Goal: Task Accomplishment & Management: Manage account settings

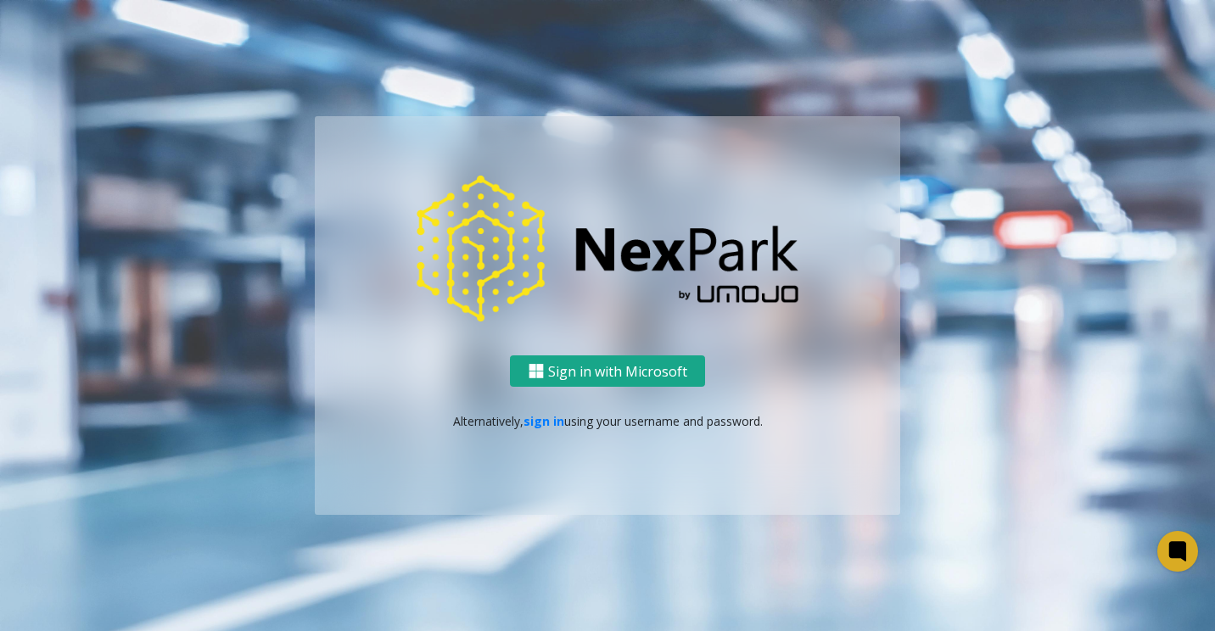
click at [647, 373] on button "Sign in with Microsoft" at bounding box center [607, 371] width 195 height 31
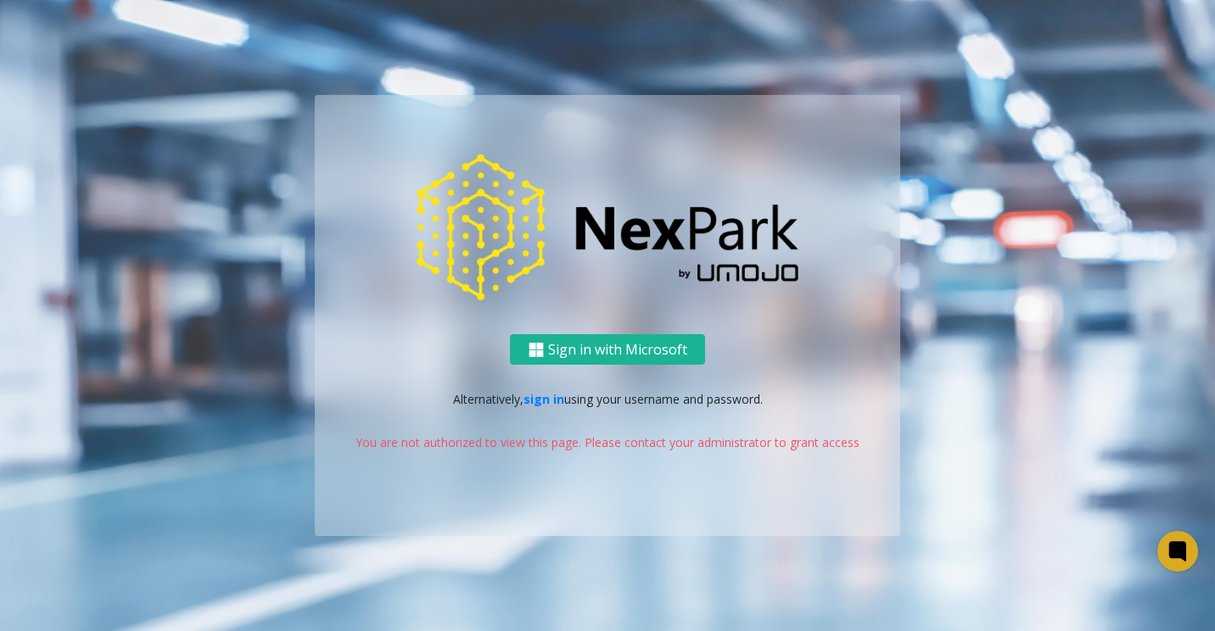
click at [1089, 109] on div "Sign in with Microsoft Alternatively, sign in using your username and password.…" at bounding box center [607, 316] width 967 height 442
drag, startPoint x: 1107, startPoint y: 177, endPoint x: 1106, endPoint y: 160, distance: 17.0
click at [1109, 176] on ng-component "Sign in with Microsoft Alternatively, sign in using your username and password.…" at bounding box center [607, 315] width 1215 height 631
click at [544, 401] on link "sign in" at bounding box center [543, 399] width 41 height 16
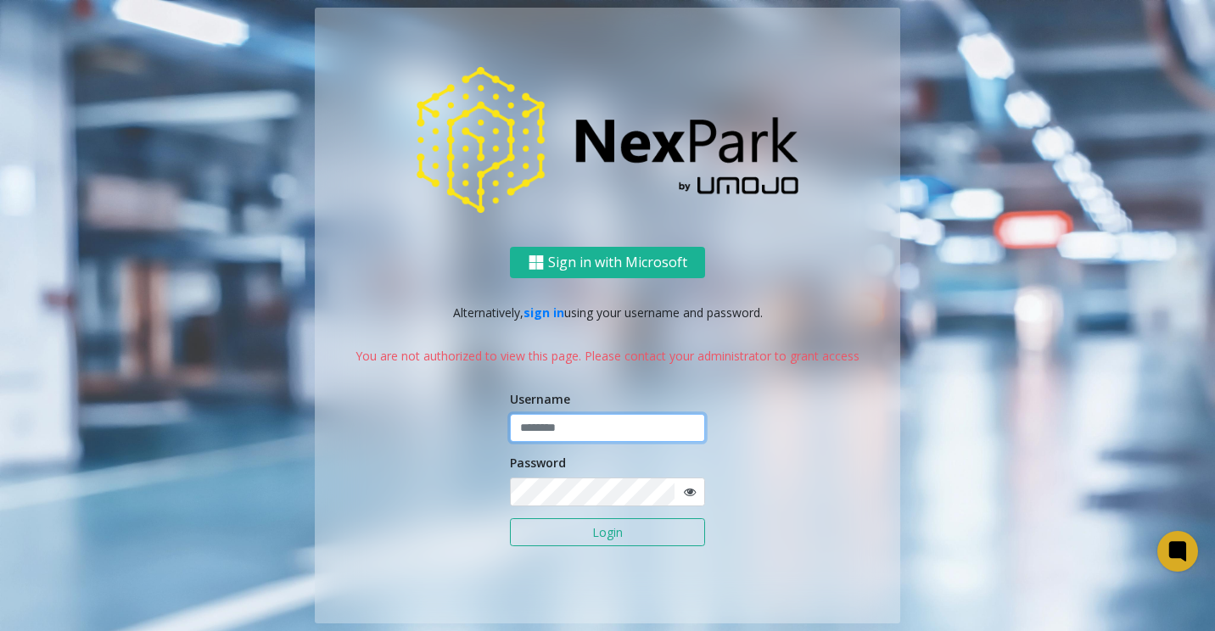
click at [557, 428] on input "text" at bounding box center [607, 428] width 195 height 29
type input "**********"
click at [510, 518] on button "Login" at bounding box center [607, 532] width 195 height 29
